Goal: Task Accomplishment & Management: Complete application form

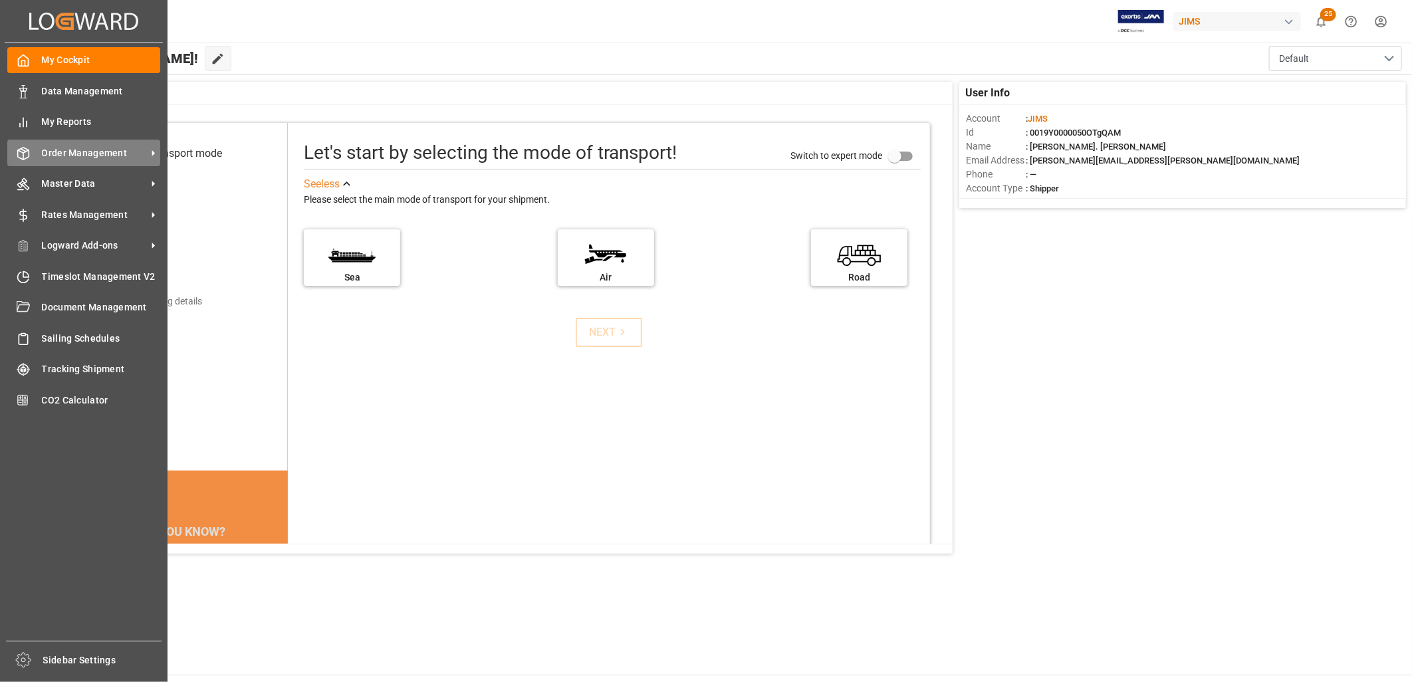
click at [52, 143] on div "Order Management Order Management" at bounding box center [83, 153] width 153 height 26
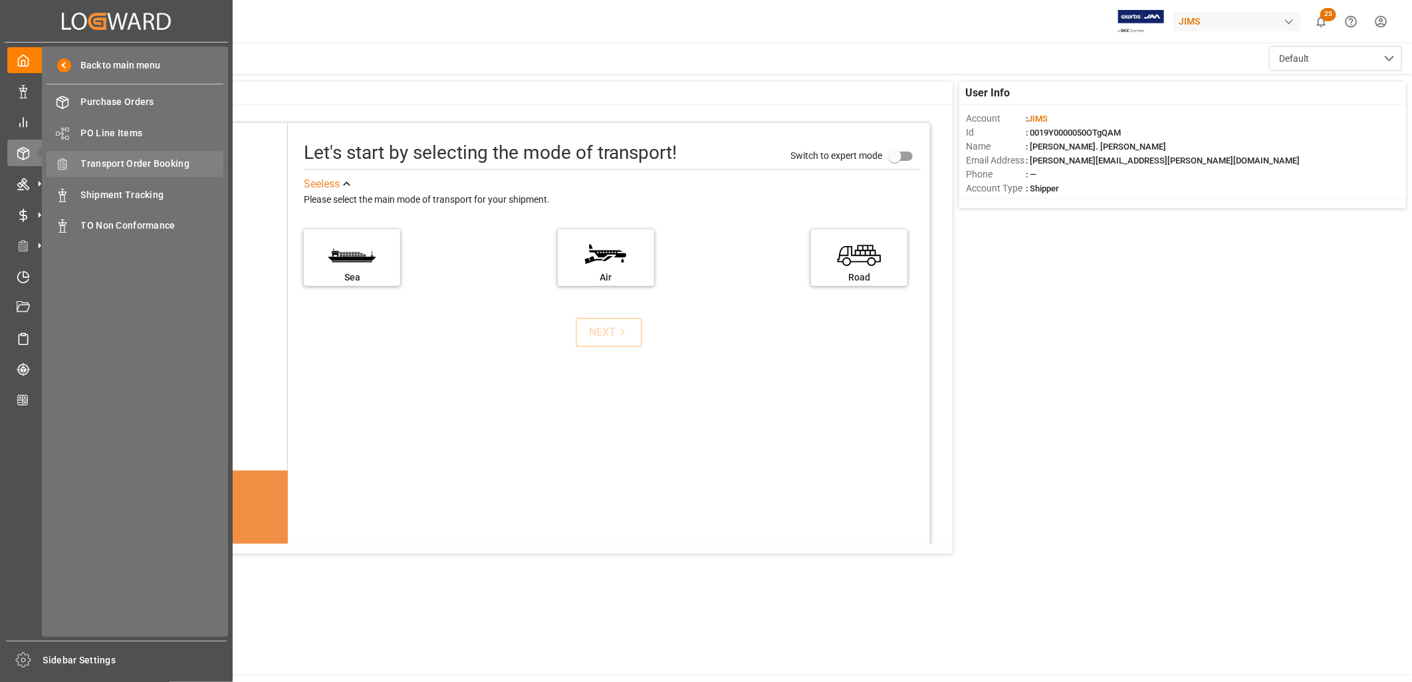
click at [131, 160] on span "Transport Order Booking" at bounding box center [152, 164] width 143 height 14
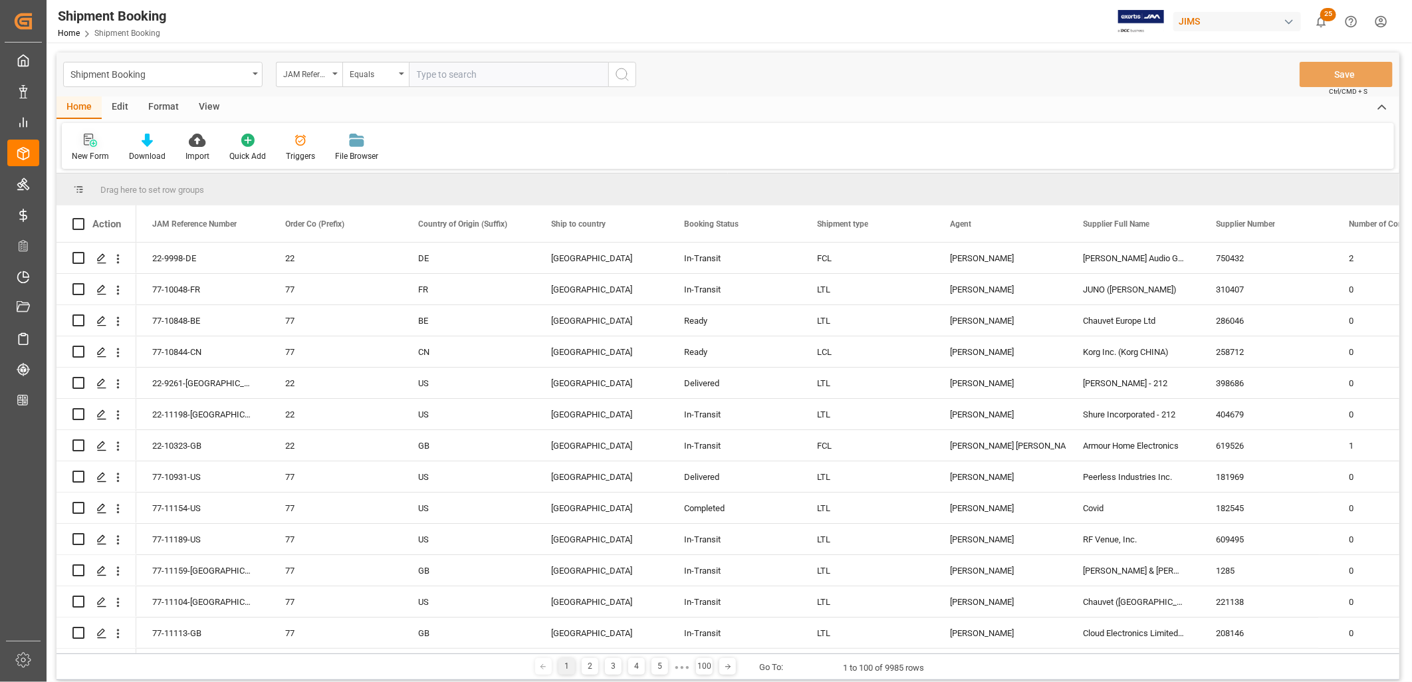
click at [94, 143] on icon at bounding box center [93, 143] width 7 height 7
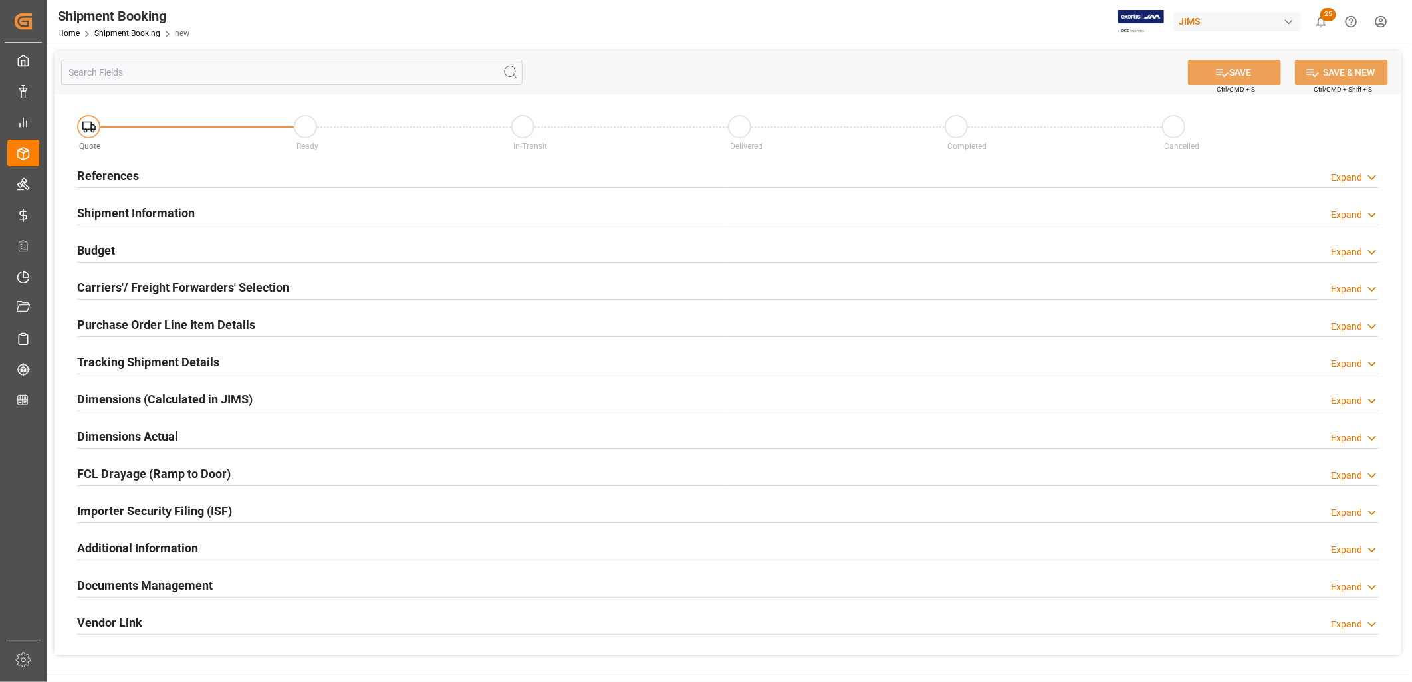
click at [125, 168] on h2 "References" at bounding box center [108, 176] width 62 height 18
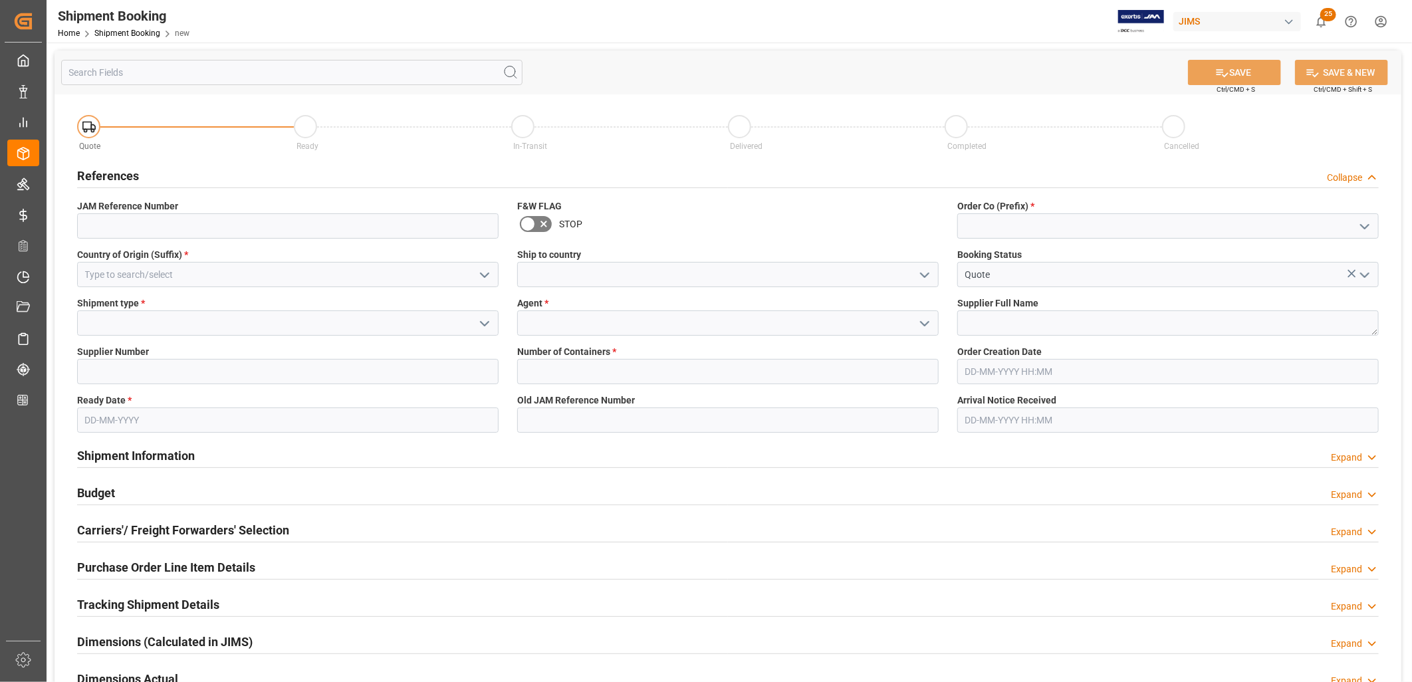
click at [1366, 225] on icon "open menu" at bounding box center [1365, 227] width 16 height 16
click at [980, 253] on div "22" at bounding box center [1168, 256] width 420 height 30
type input "22"
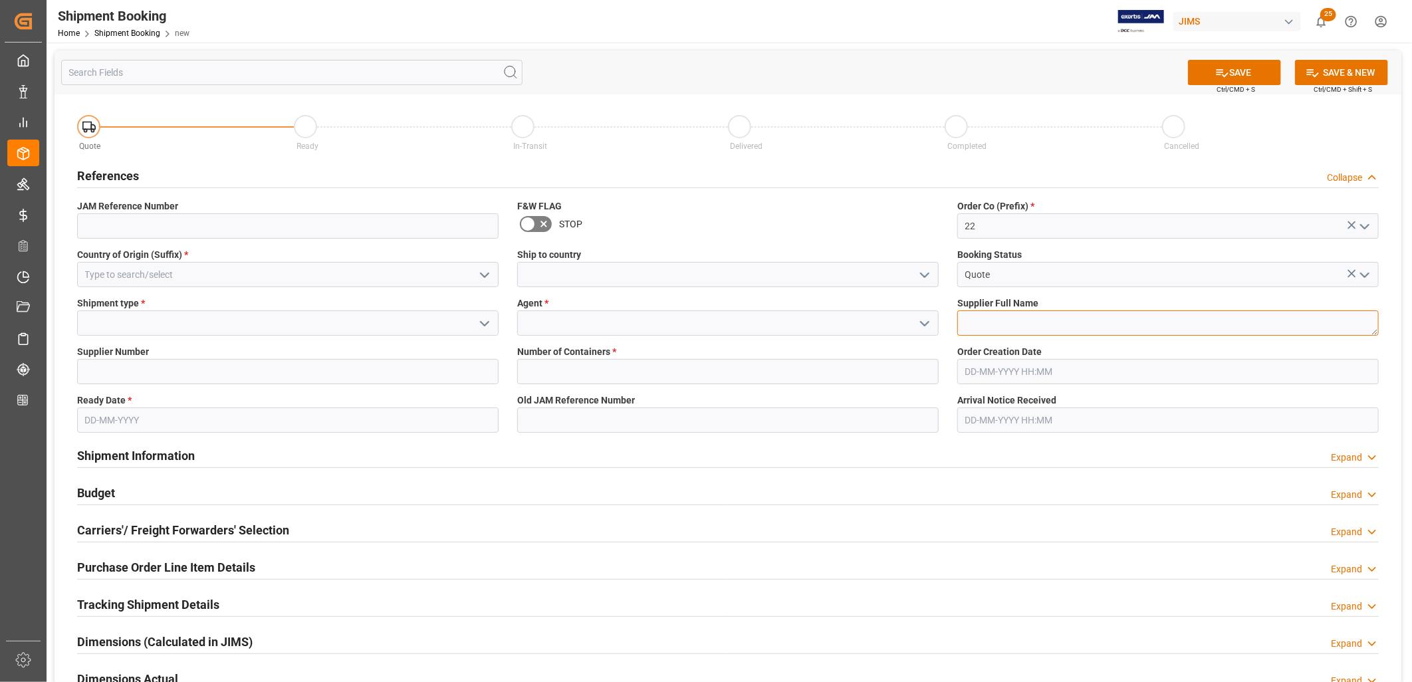
click at [995, 319] on textarea at bounding box center [1167, 322] width 421 height 25
type textarea "Cortek Corp"
click at [486, 320] on icon "open menu" at bounding box center [485, 324] width 16 height 16
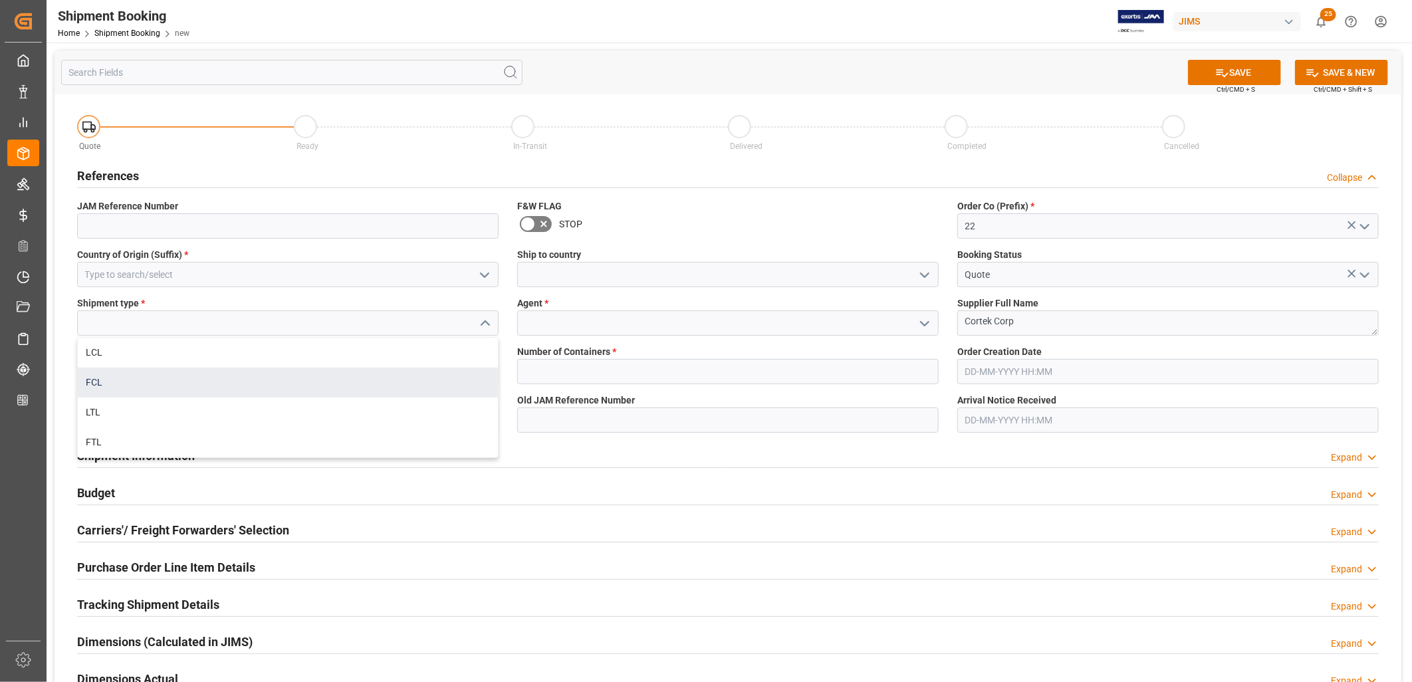
click at [89, 381] on div "FCL" at bounding box center [288, 383] width 420 height 30
type input "FCL"
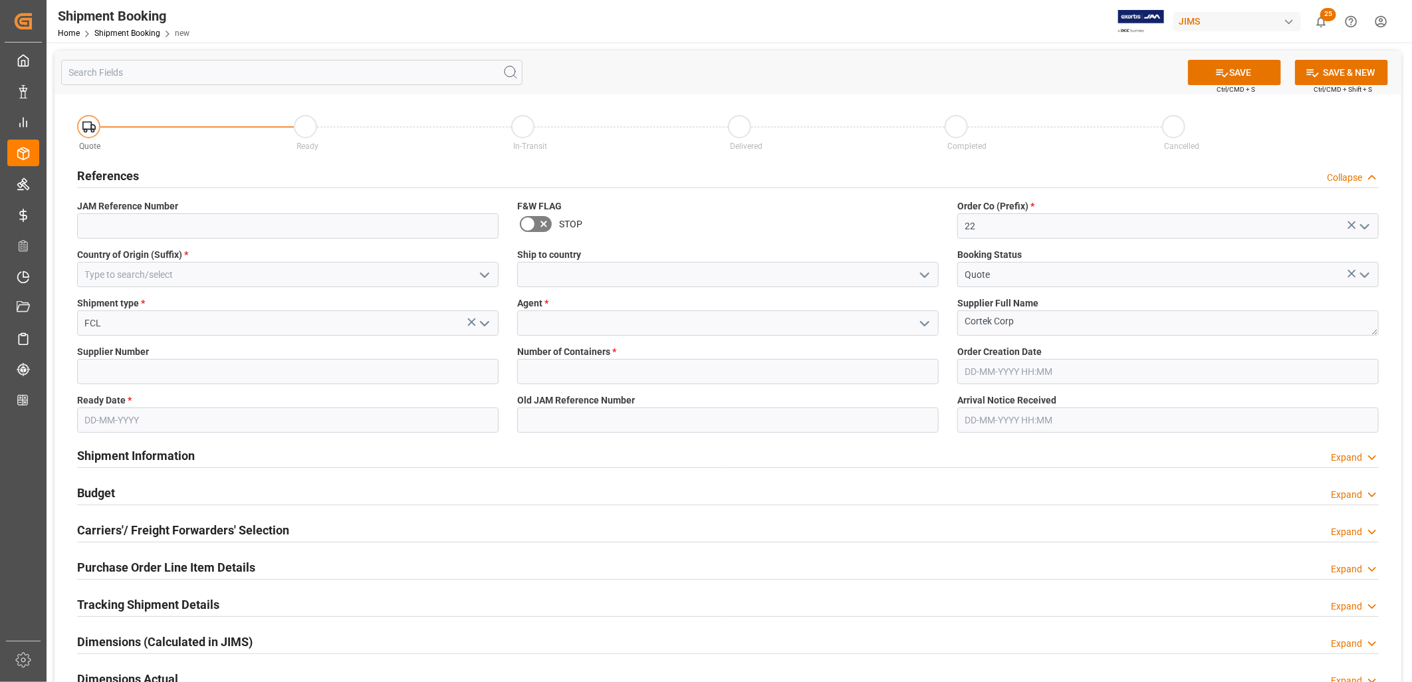
click at [527, 220] on icon at bounding box center [528, 224] width 16 height 16
click at [0, 0] on input "checkbox" at bounding box center [0, 0] width 0 height 0
click at [927, 273] on polyline "open menu" at bounding box center [925, 275] width 8 height 4
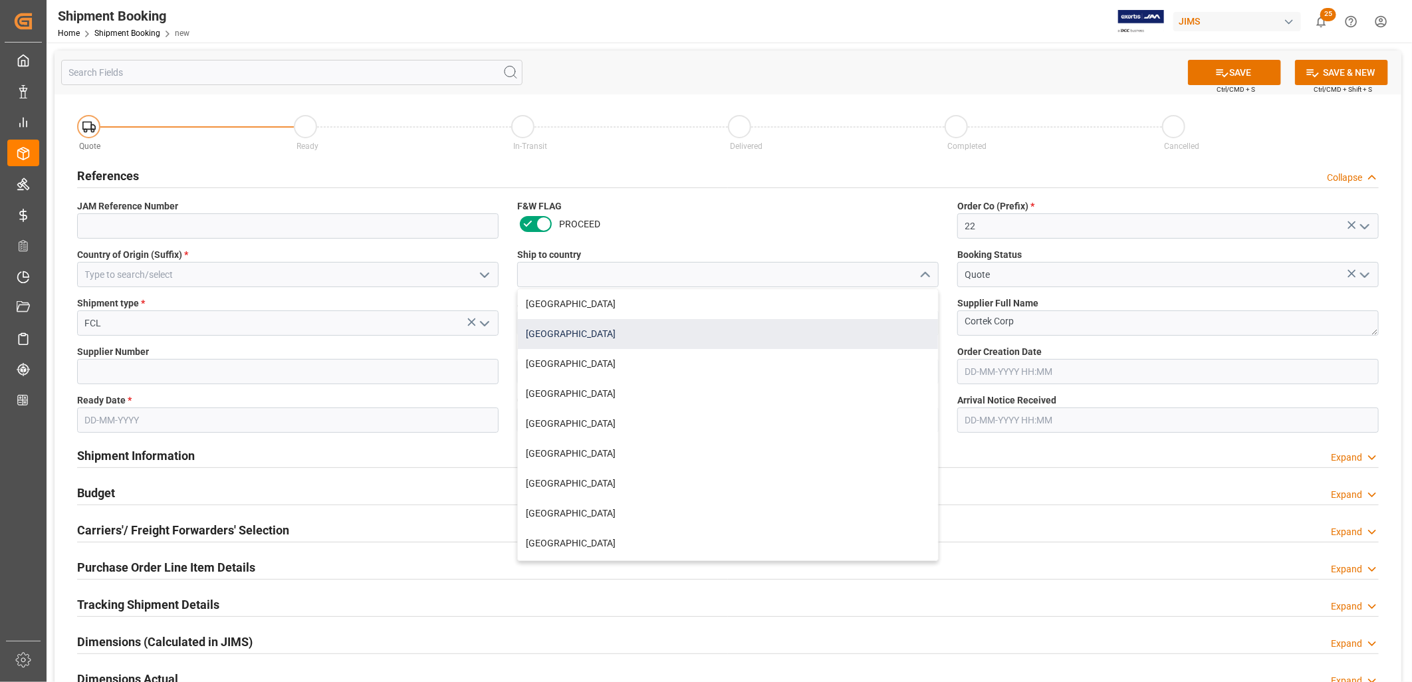
click at [583, 332] on div "[GEOGRAPHIC_DATA]" at bounding box center [728, 334] width 420 height 30
type input "[GEOGRAPHIC_DATA]"
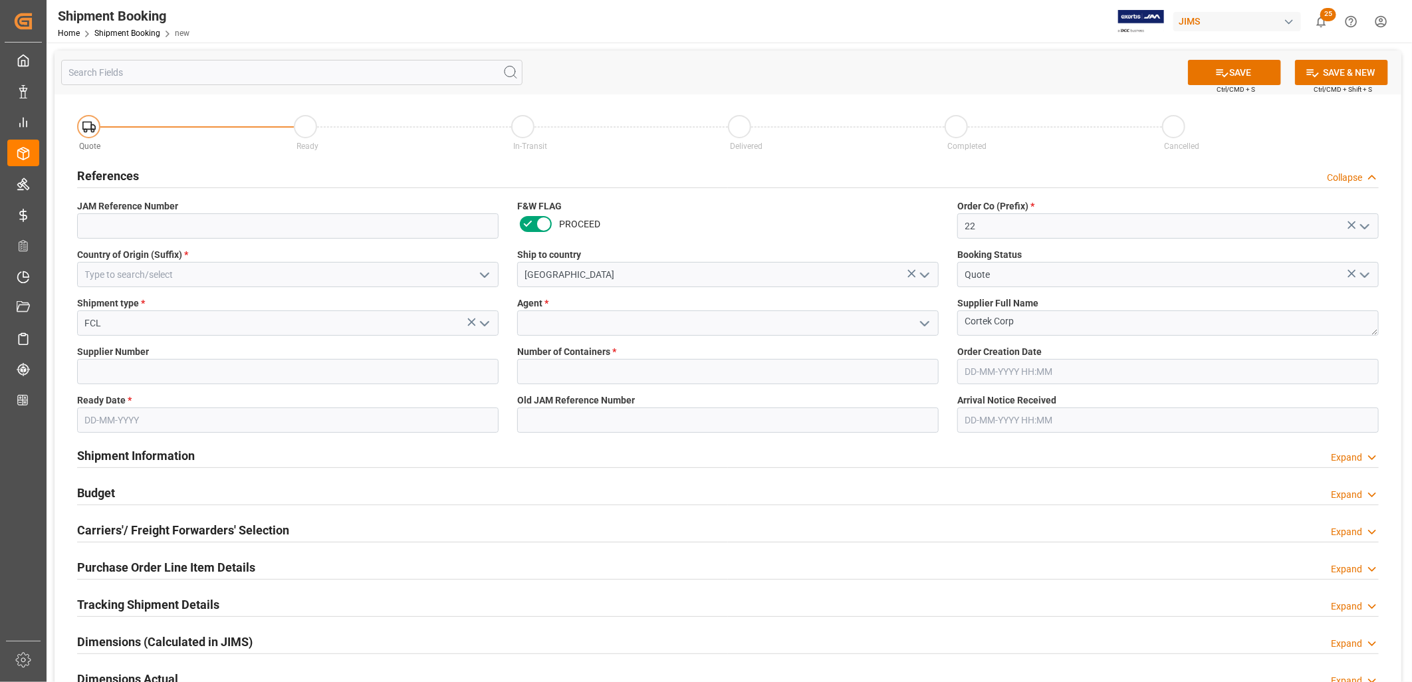
click at [923, 317] on icon "open menu" at bounding box center [925, 324] width 16 height 16
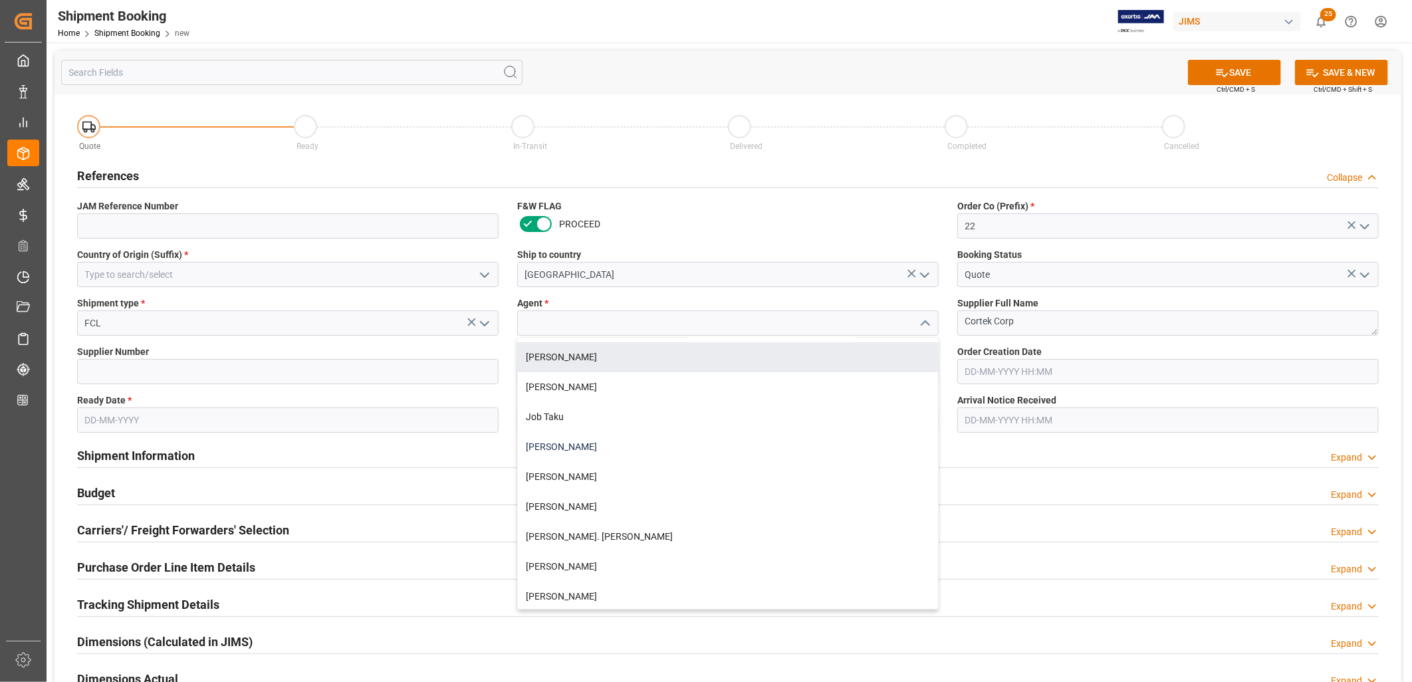
scroll to position [295, 0]
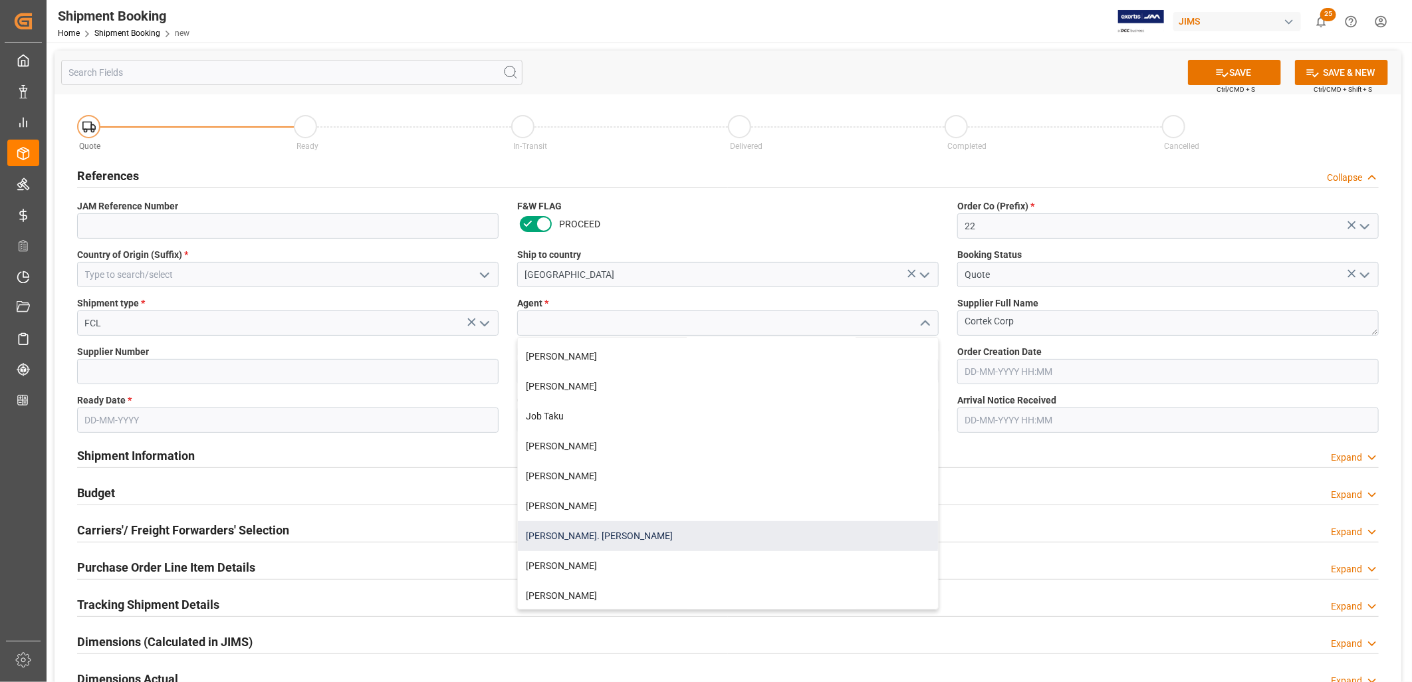
click at [579, 527] on div "[PERSON_NAME]. [PERSON_NAME]" at bounding box center [728, 536] width 420 height 30
type input "[PERSON_NAME]. [PERSON_NAME]"
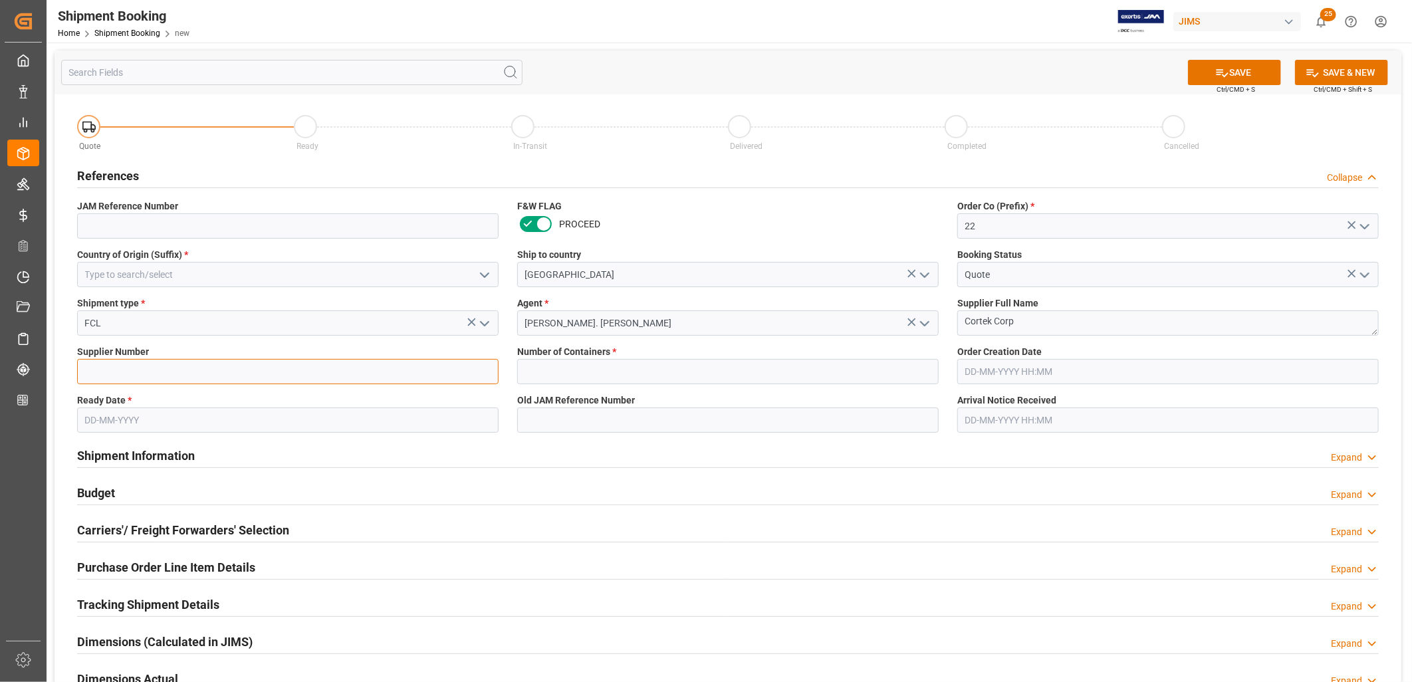
click at [130, 368] on input at bounding box center [287, 371] width 421 height 25
type input "382886"
click at [112, 424] on input "text" at bounding box center [287, 419] width 421 height 25
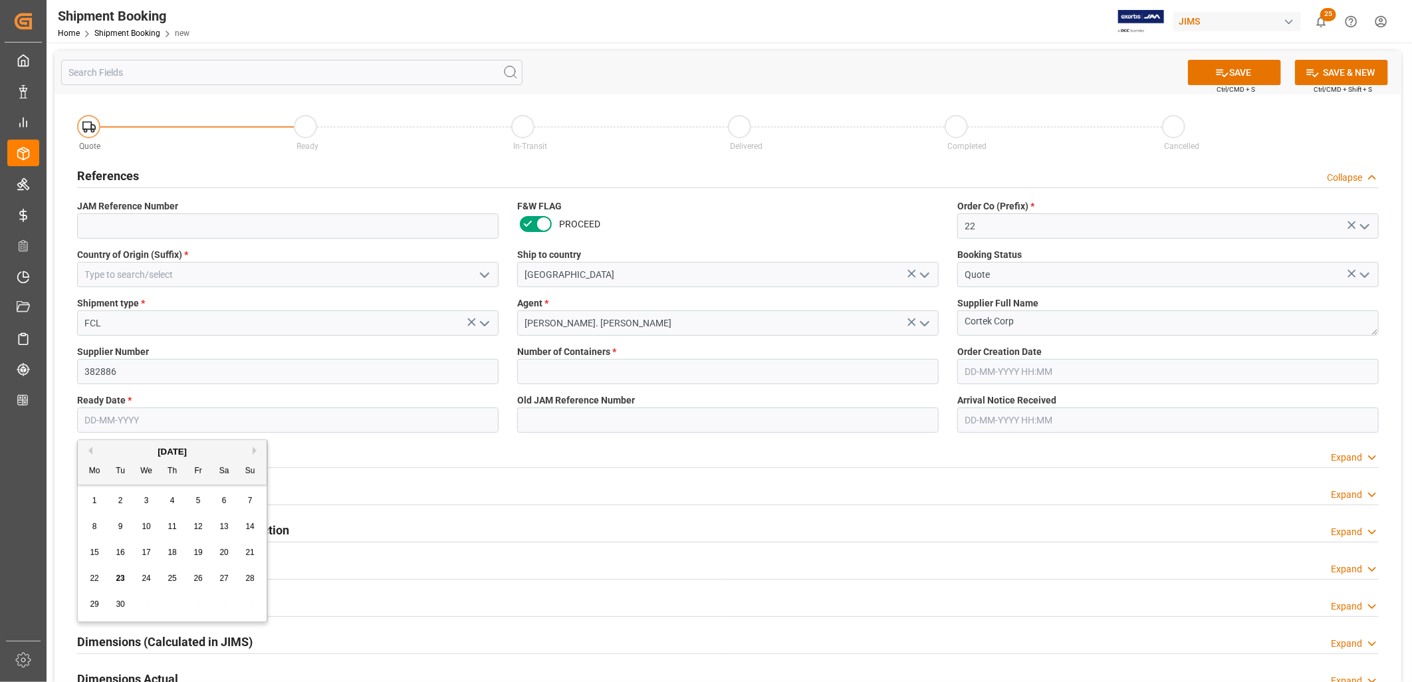
click at [97, 485] on div "[DATE] Mo Tu We Th Fr Sa Su 1 2 3 4 5 6 7 8 9 10 11 12 13 14 15 16 17 18 19 20 …" at bounding box center [172, 530] width 189 height 181
click at [253, 447] on button "Next Month" at bounding box center [257, 451] width 8 height 8
click at [120, 527] on span "7" at bounding box center [120, 526] width 5 height 9
type input "[DATE]"
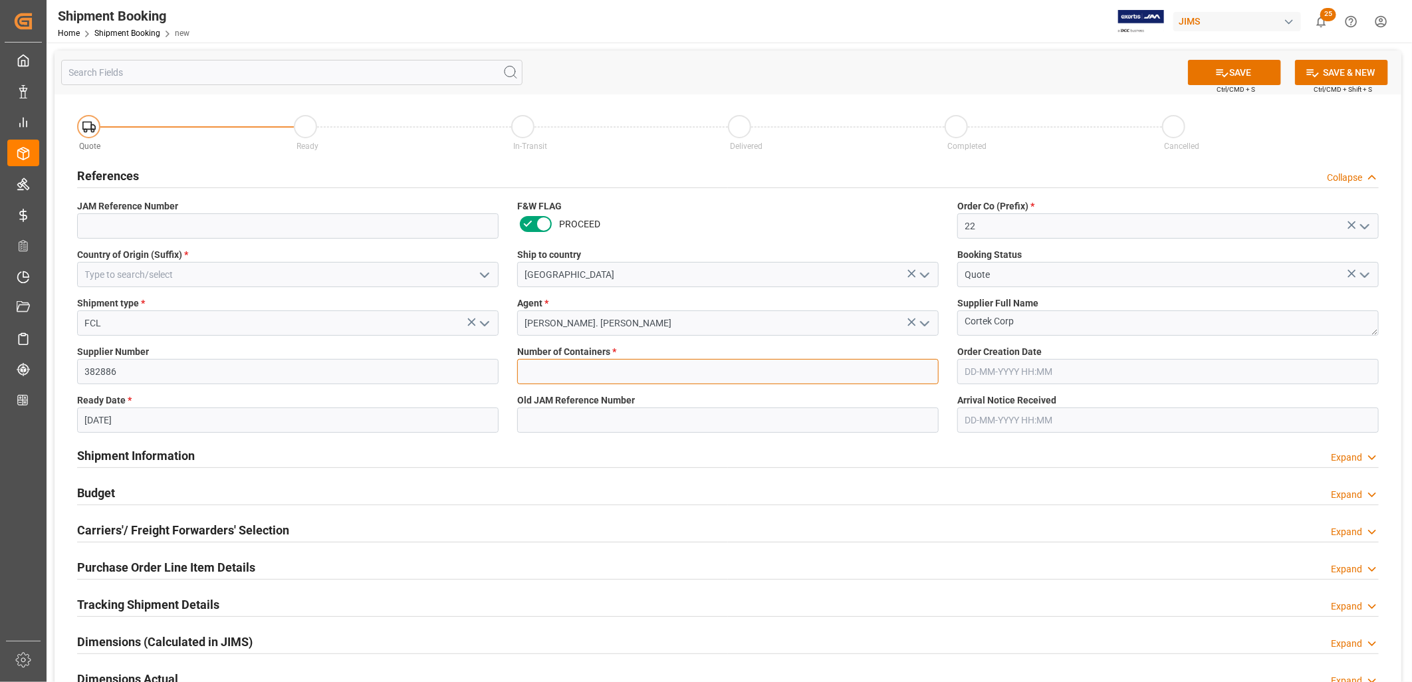
click at [561, 376] on input "text" at bounding box center [727, 371] width 421 height 25
type input "1"
click at [1254, 72] on button "SAVE" at bounding box center [1234, 72] width 93 height 25
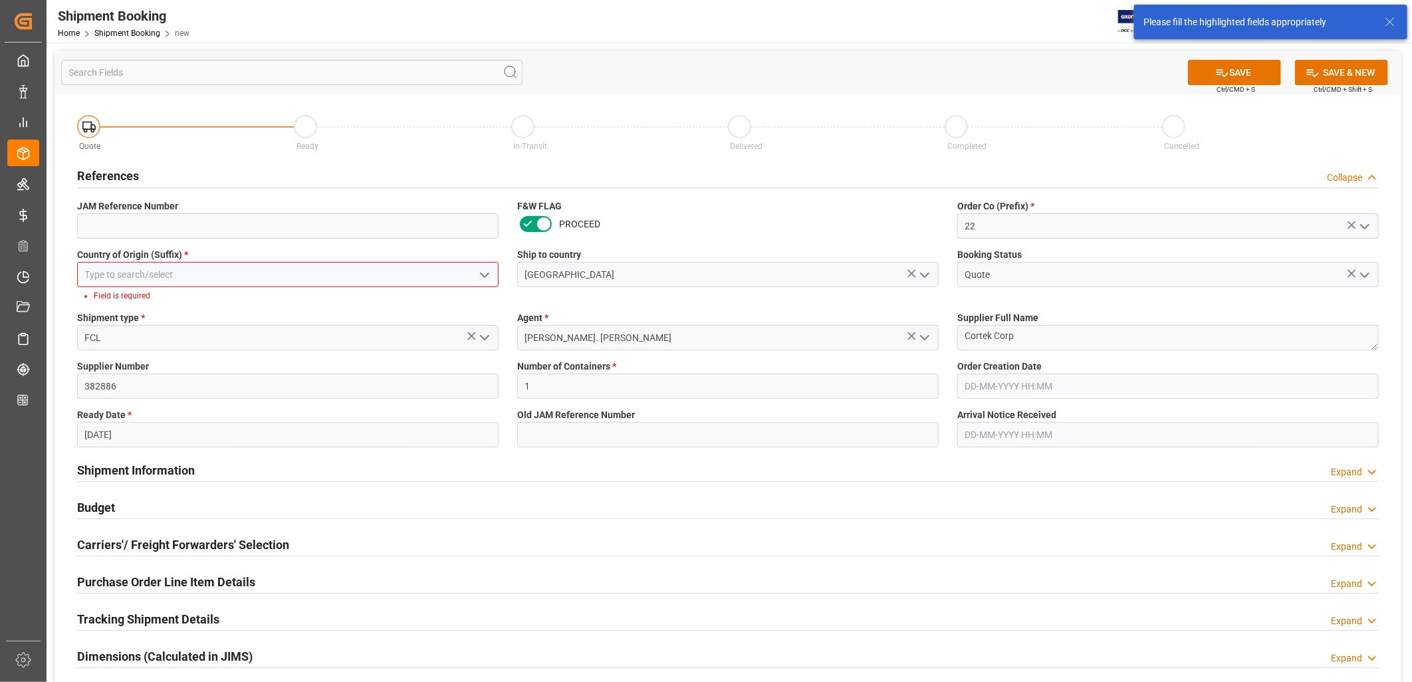
click at [136, 278] on input at bounding box center [287, 274] width 421 height 25
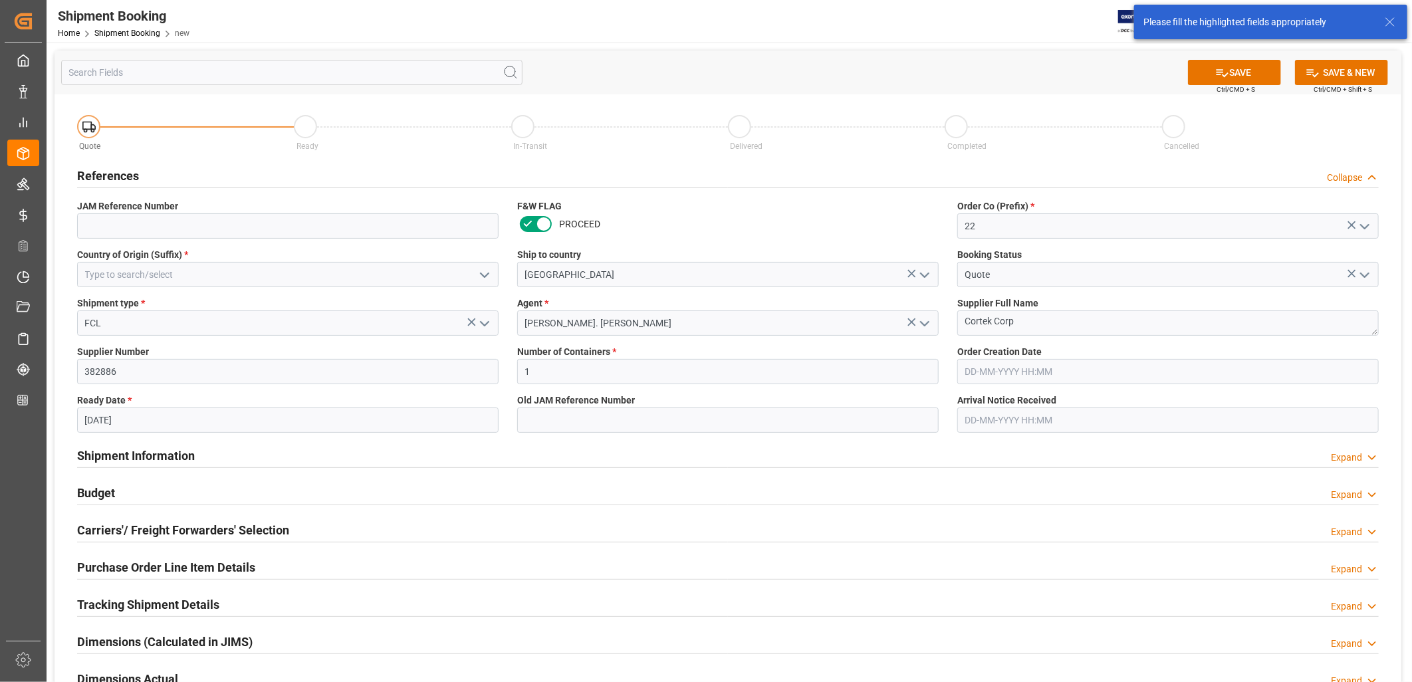
click at [487, 275] on polyline "open menu" at bounding box center [485, 275] width 8 height 4
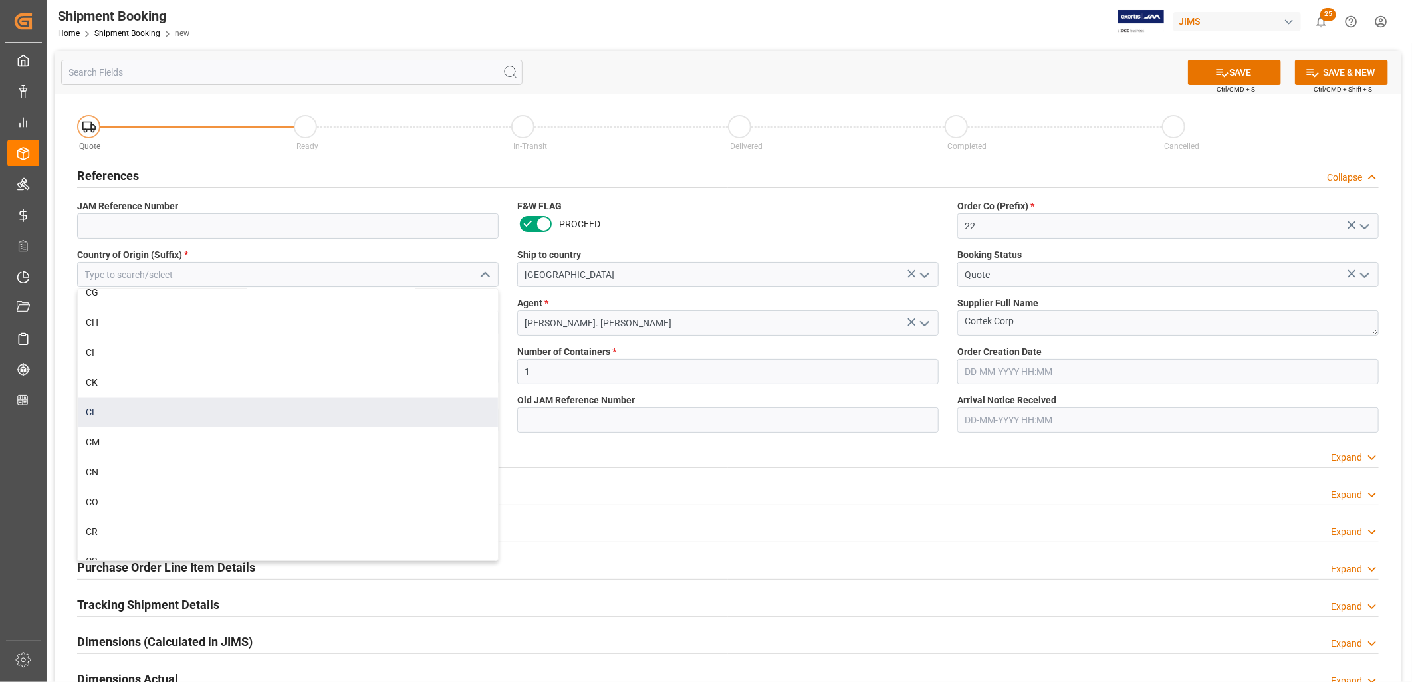
scroll to position [1329, 0]
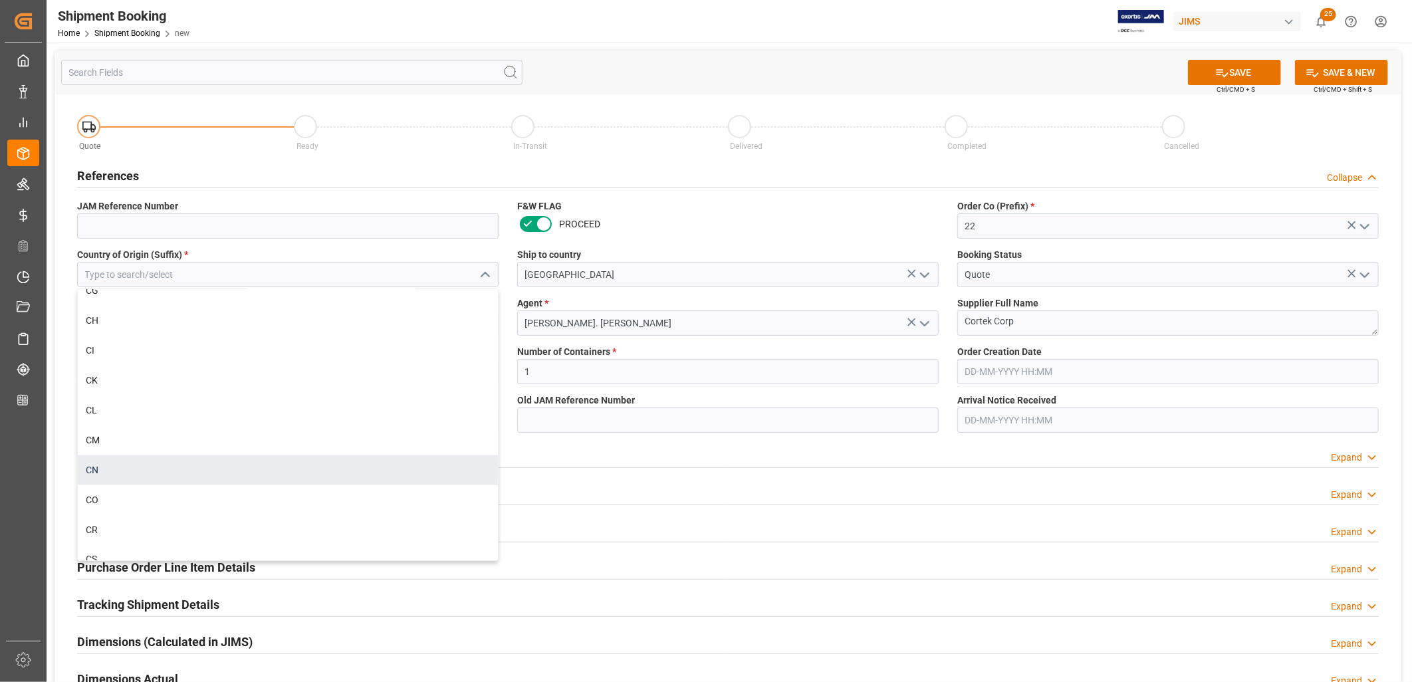
click at [87, 465] on div "CN" at bounding box center [288, 470] width 420 height 30
type input "CN"
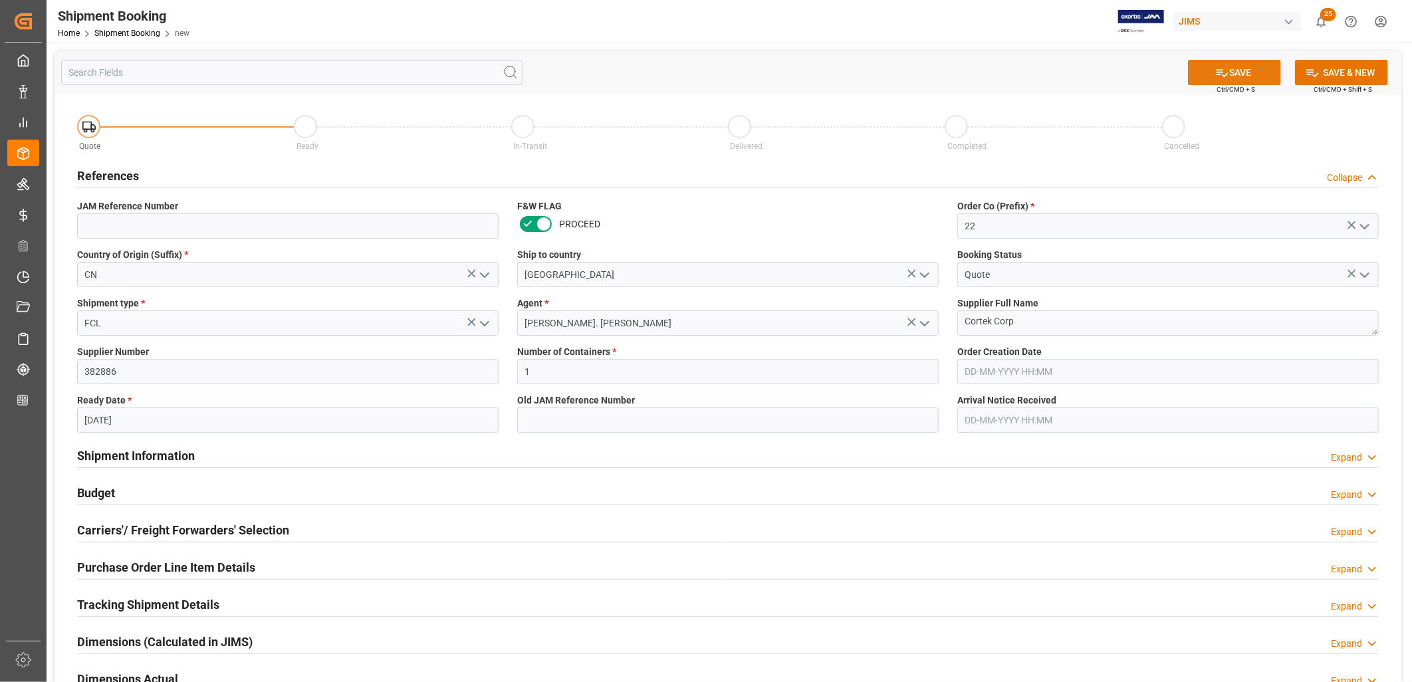
click at [1239, 70] on button "SAVE" at bounding box center [1234, 72] width 93 height 25
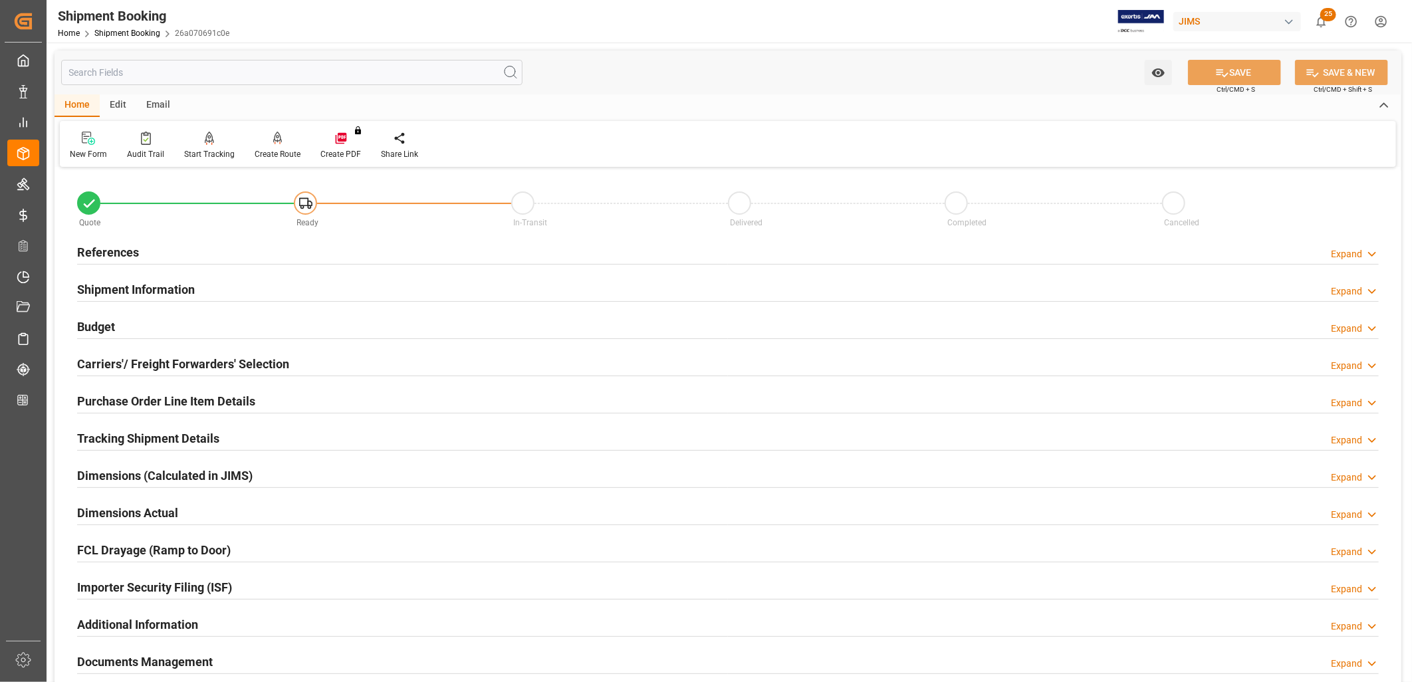
click at [95, 253] on h2 "References" at bounding box center [108, 252] width 62 height 18
